Goal: Find contact information: Find contact information

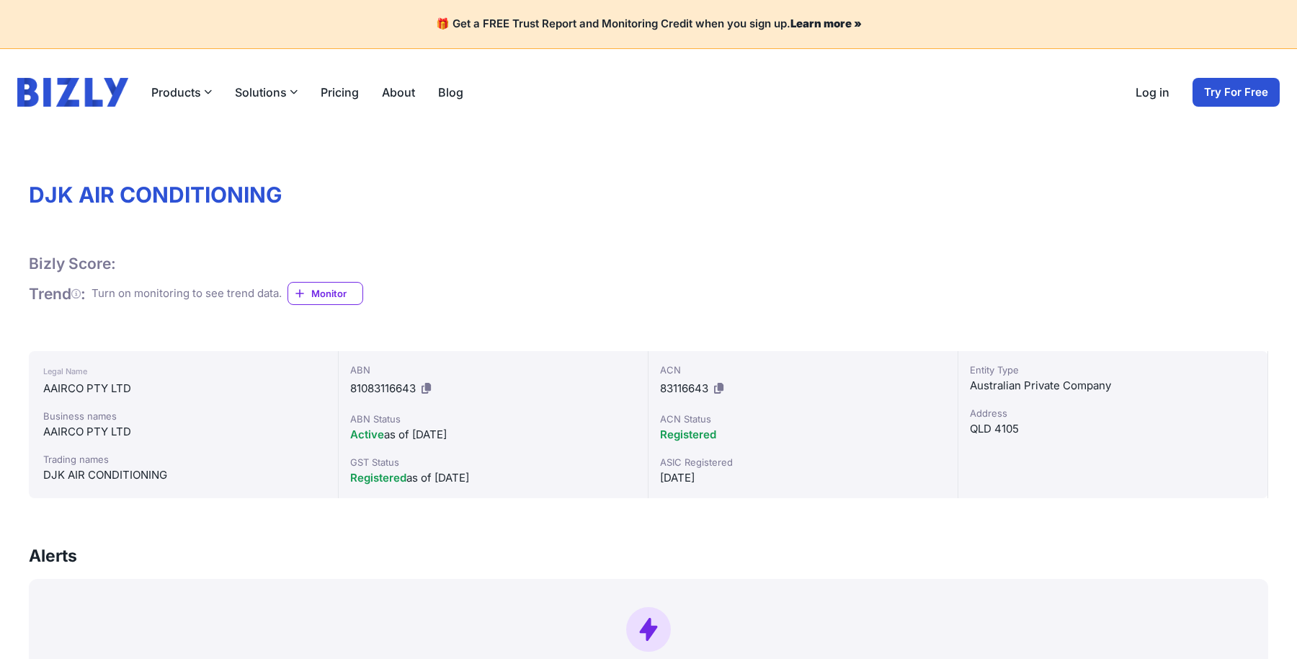
scroll to position [36, 0]
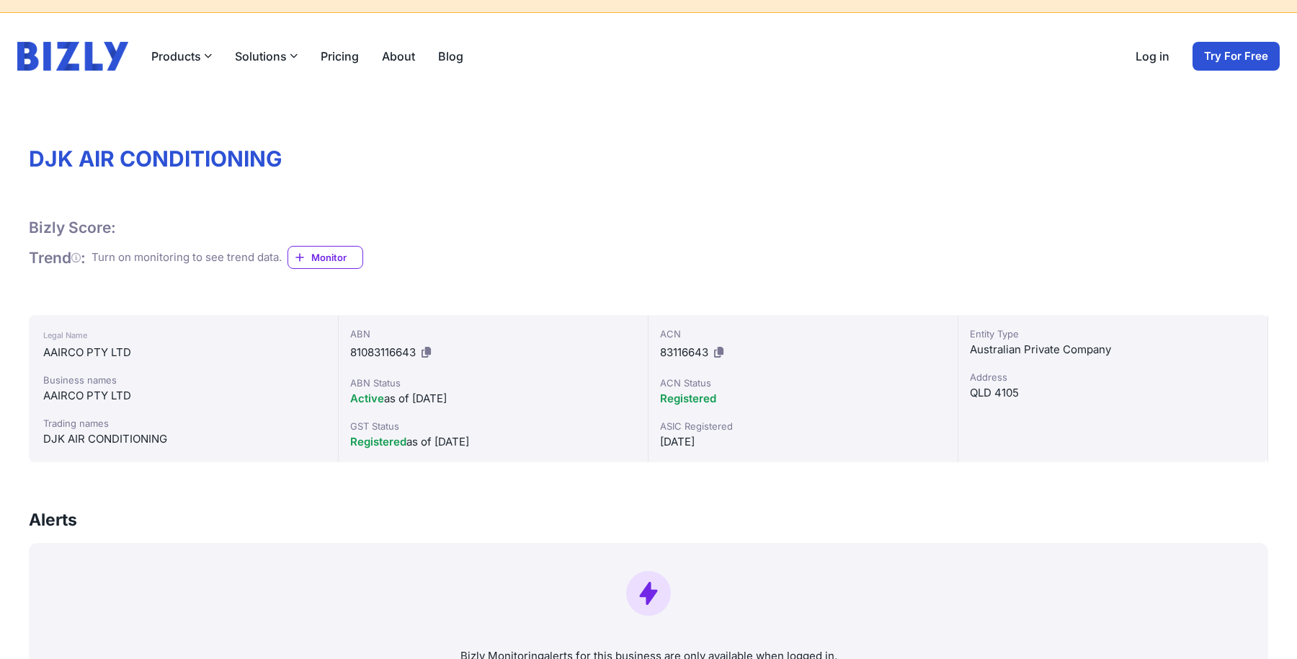
click at [56, 391] on div "AAIRCO PTY LTD" at bounding box center [183, 395] width 280 height 17
copy div "AAIRCO PTY LTD"
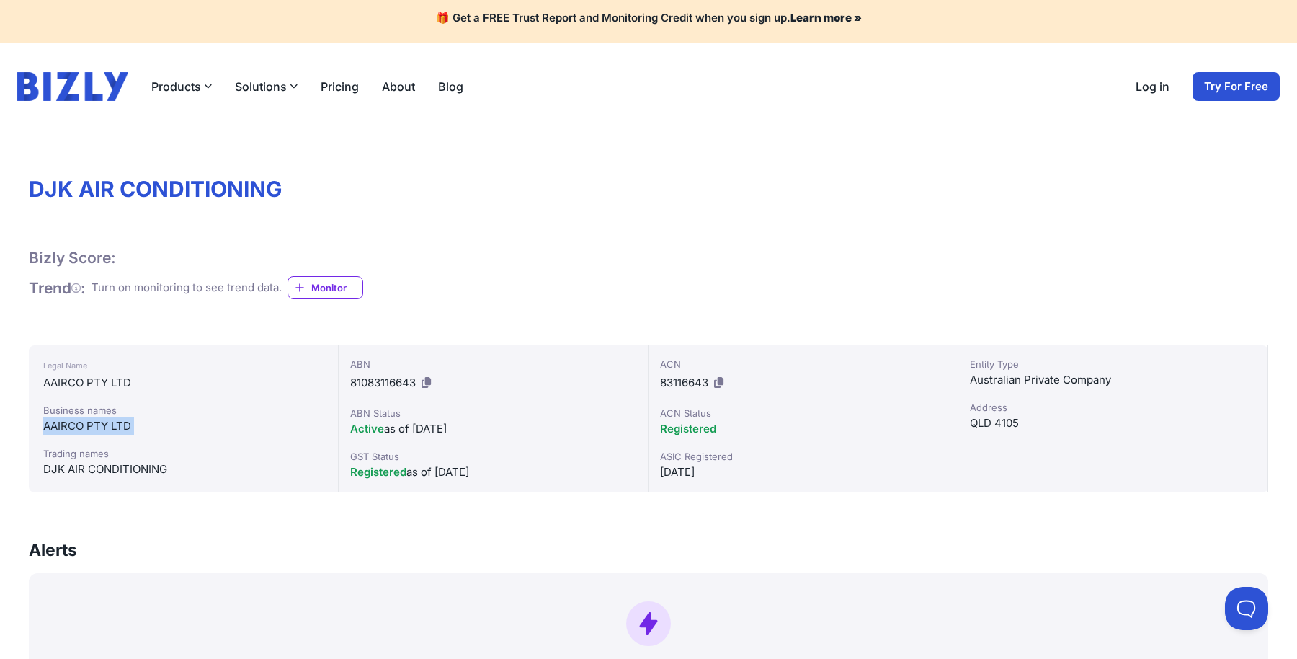
scroll to position [13, 0]
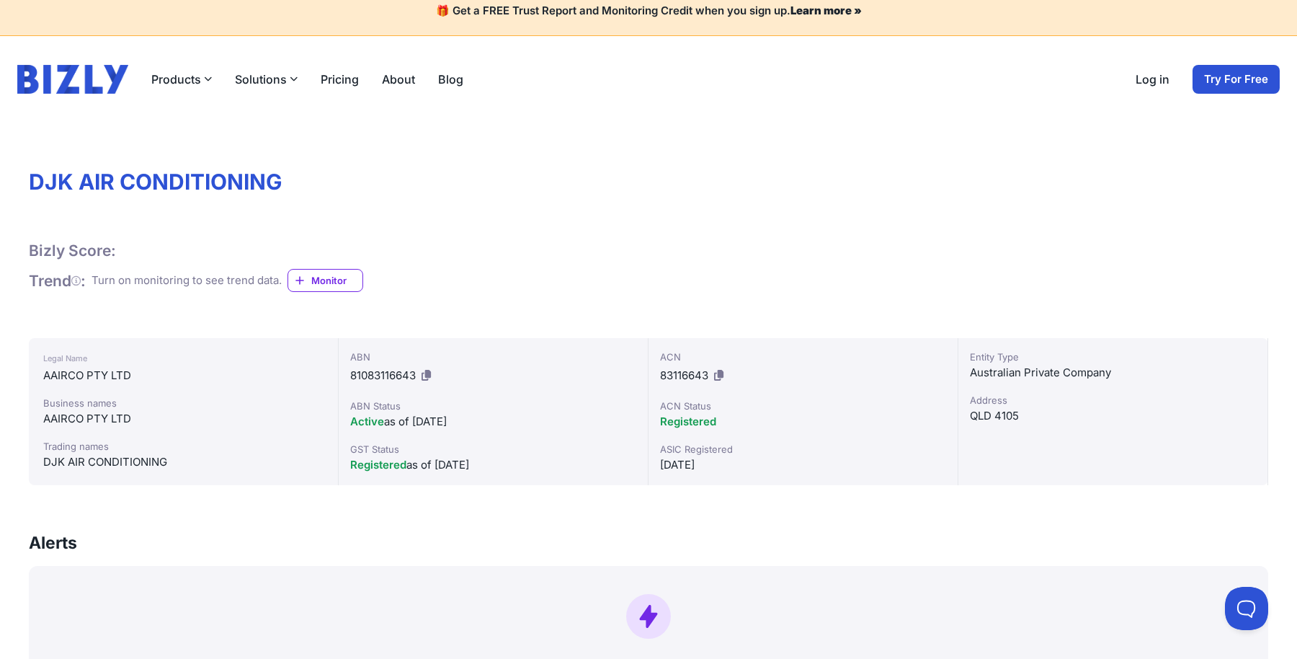
click at [116, 455] on div "DJK AIR CONDITIONING" at bounding box center [183, 461] width 280 height 17
click at [116, 457] on div "DJK AIR CONDITIONING" at bounding box center [183, 461] width 280 height 17
click at [116, 458] on div "DJK AIR CONDITIONING" at bounding box center [183, 461] width 280 height 17
click at [112, 459] on div "DJK AIR CONDITIONING" at bounding box center [183, 461] width 280 height 17
click at [112, 460] on div "DJK AIR CONDITIONING" at bounding box center [183, 461] width 280 height 17
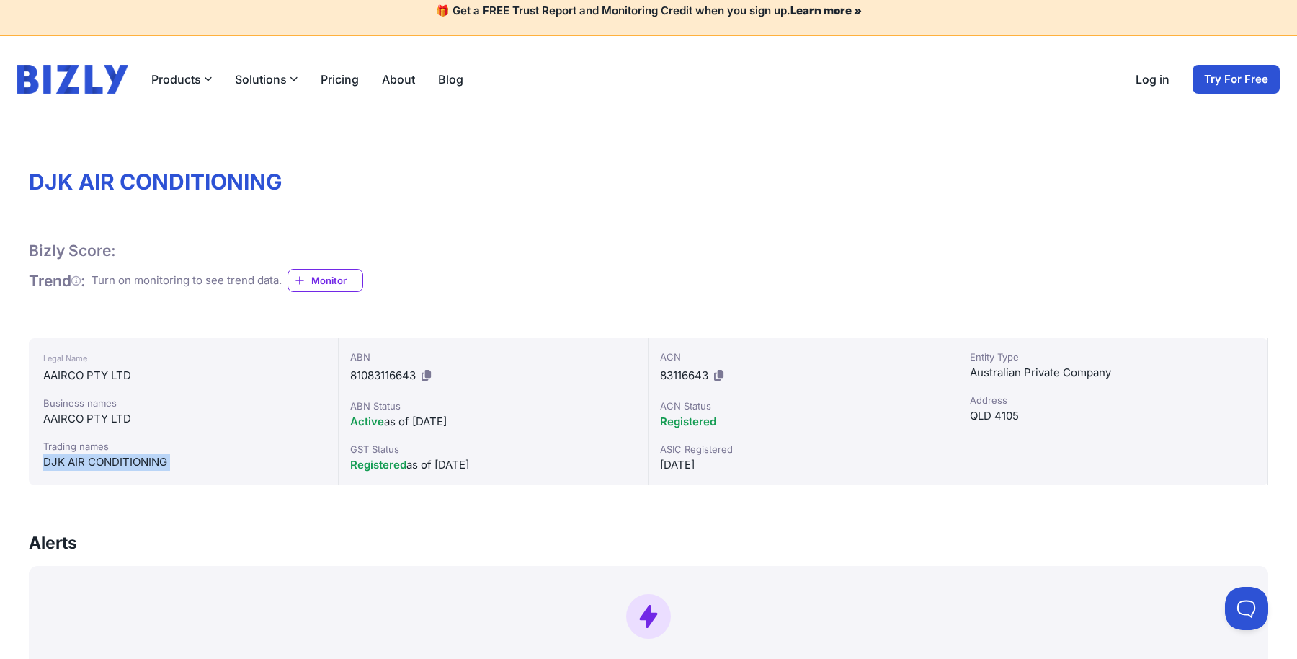
click at [112, 460] on div "DJK AIR CONDITIONING" at bounding box center [183, 461] width 280 height 17
copy div "DJK AIR CONDITIONING"
click at [87, 373] on div "AAIRCO PTY LTD" at bounding box center [183, 375] width 280 height 17
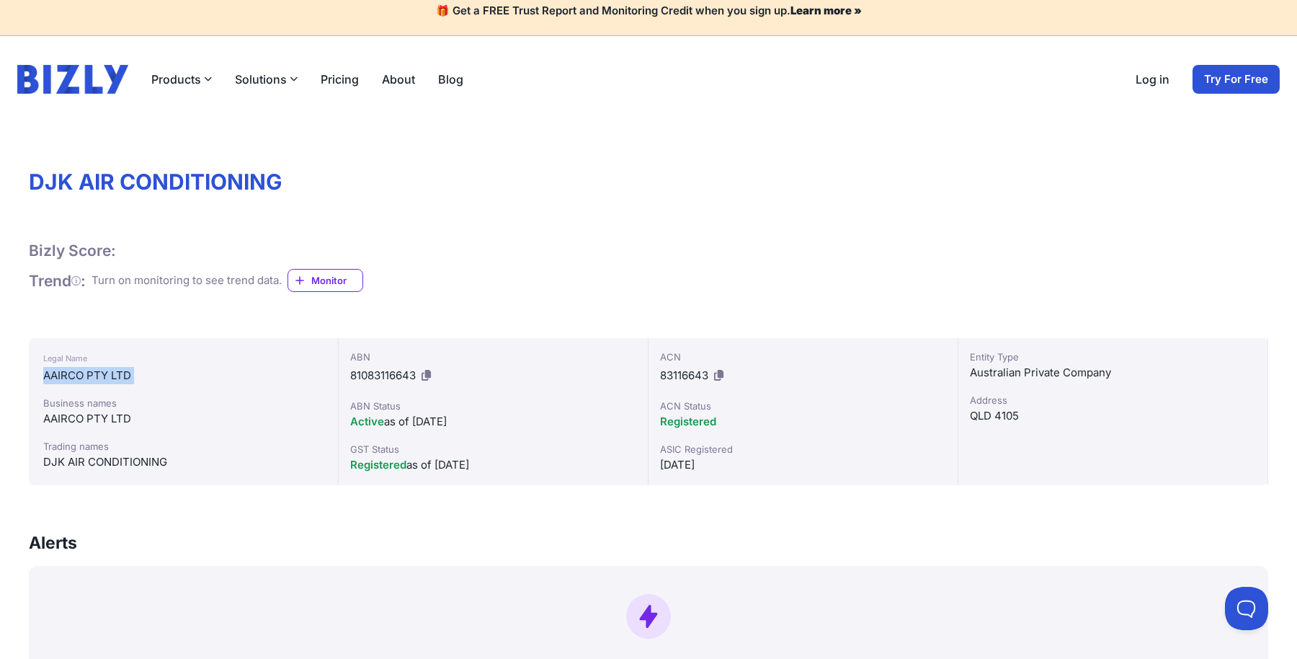
click at [87, 373] on div "AAIRCO PTY LTD" at bounding box center [183, 375] width 280 height 17
copy div "AAIRCO PTY LTD"
